Goal: Task Accomplishment & Management: Use online tool/utility

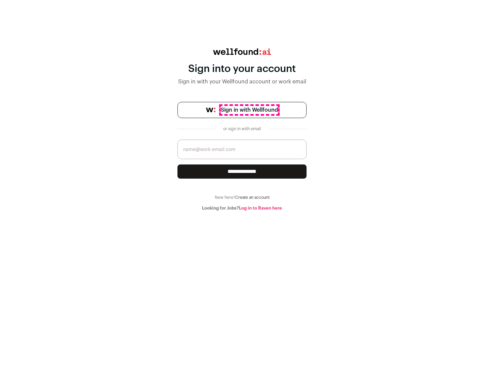
click at [249, 110] on span "Sign in with Wellfound" at bounding box center [249, 110] width 57 height 8
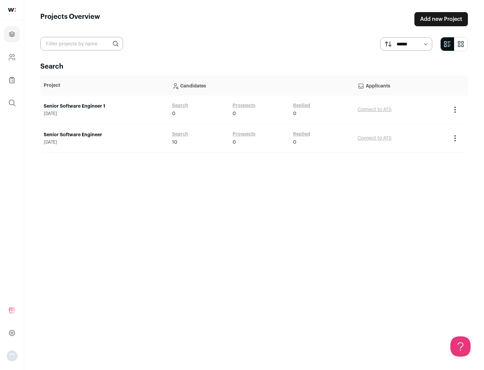
click at [104, 135] on link "Senior Software Engineer" at bounding box center [105, 135] width 122 height 7
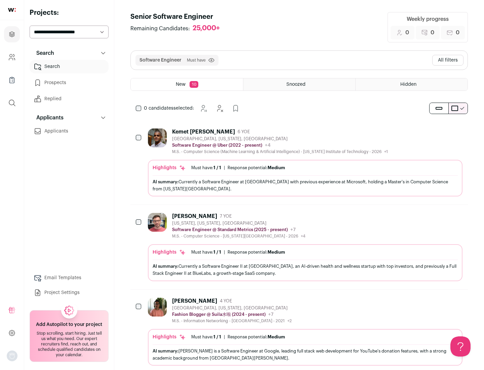
click at [299, 162] on div "Highlights Must have: 1 / 1 How many must haves have been fulfilled? | Response…" at bounding box center [305, 178] width 315 height 37
